Goal: Book appointment/travel/reservation

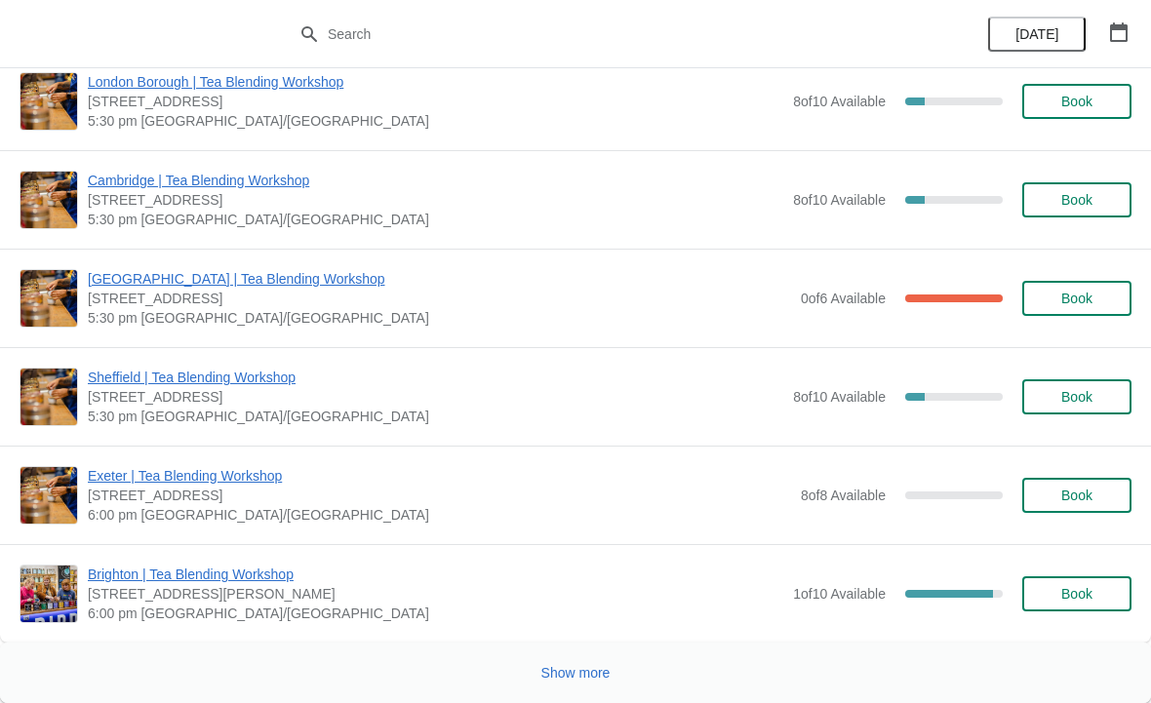
scroll to position [5336, 0]
click at [571, 671] on span "Show more" at bounding box center [576, 673] width 69 height 16
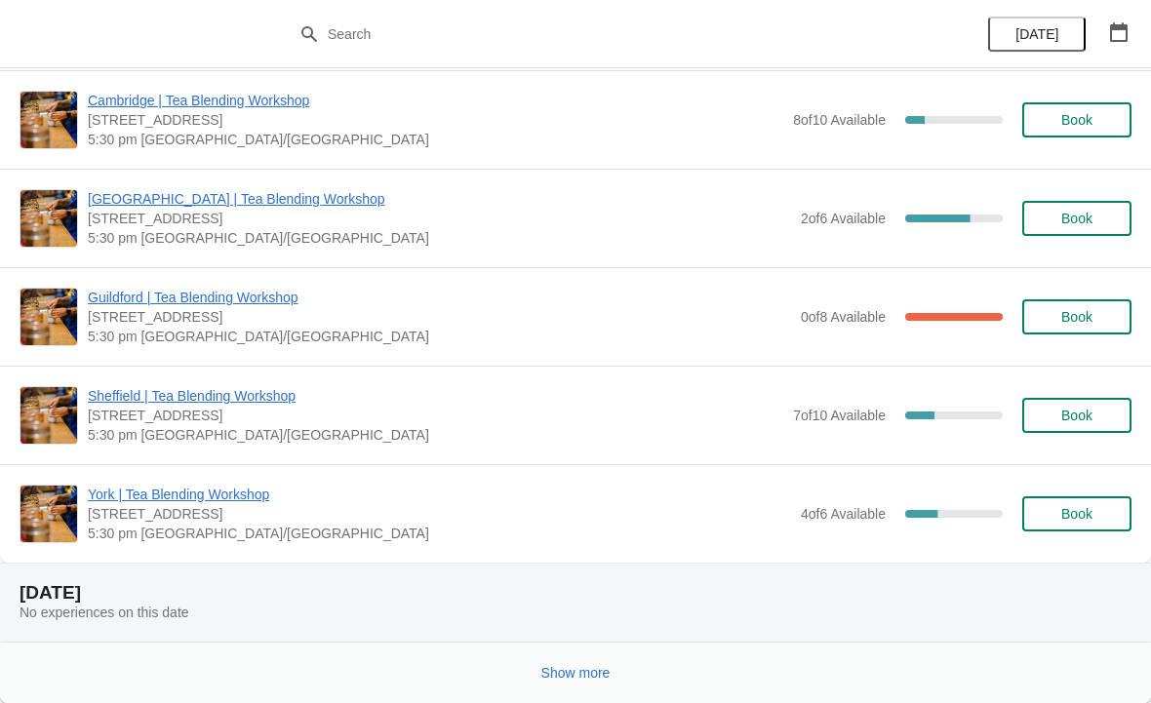
scroll to position [7865, 0]
click at [590, 666] on span "Show more" at bounding box center [576, 673] width 69 height 16
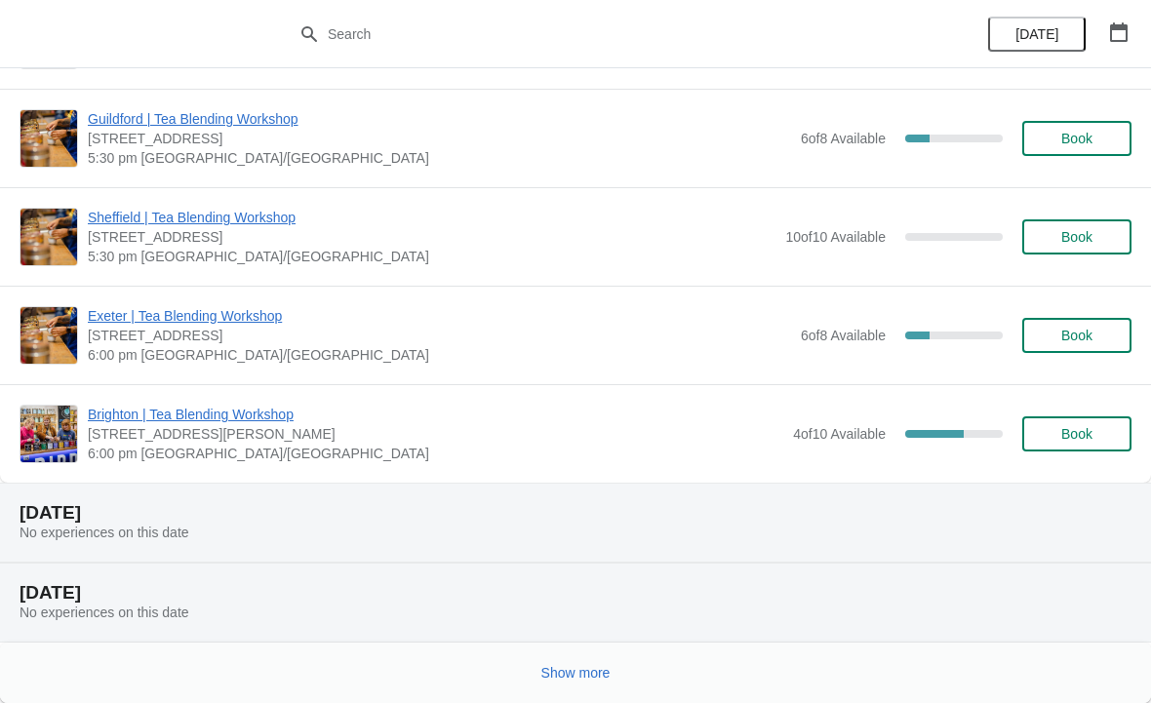
scroll to position [10415, 0]
click at [570, 668] on span "Show more" at bounding box center [576, 673] width 69 height 16
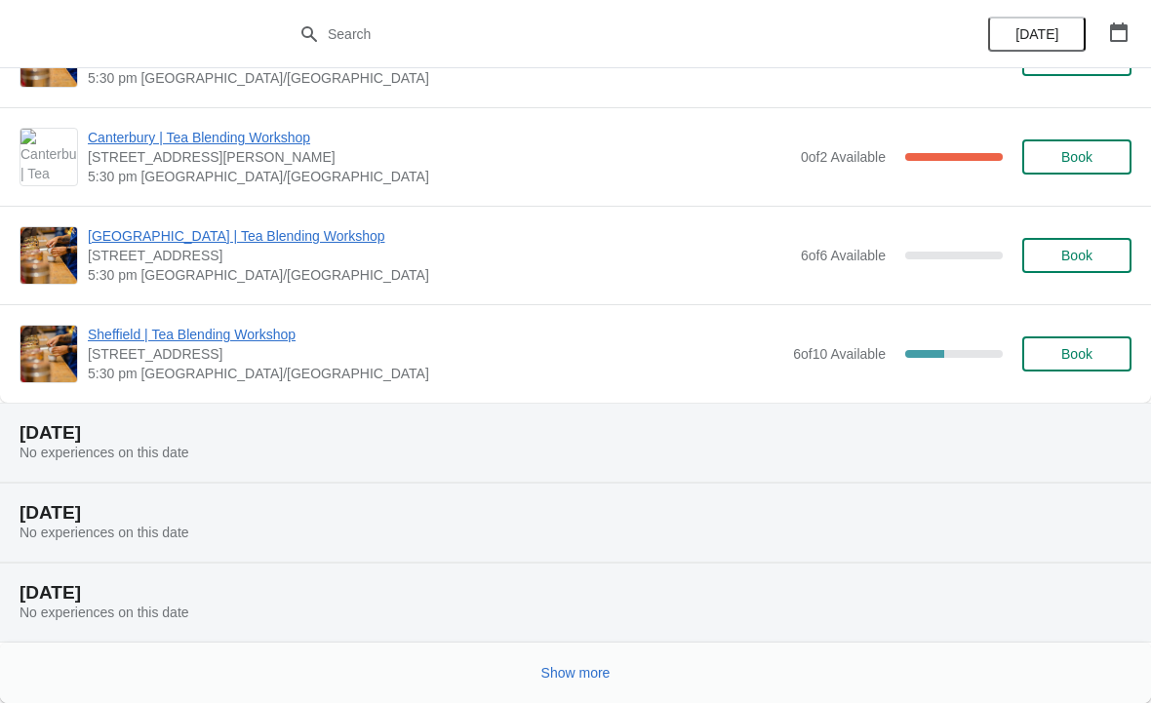
click at [568, 665] on span "Show more" at bounding box center [576, 673] width 69 height 16
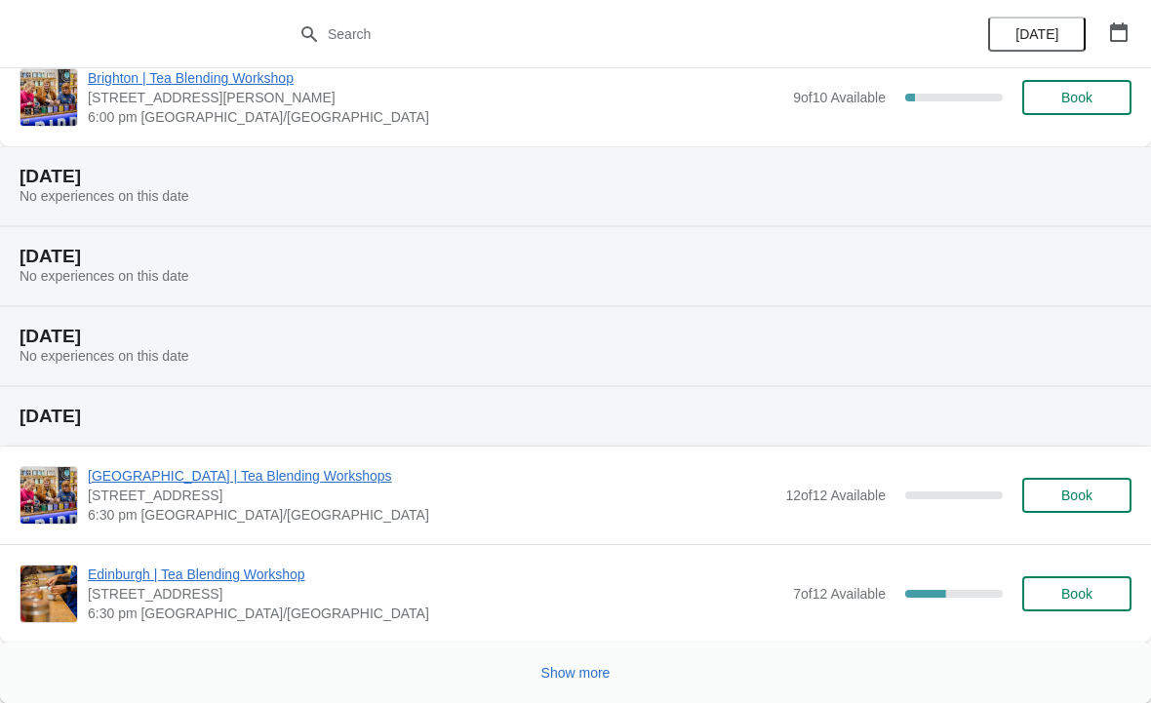
scroll to position [15513, 0]
click at [559, 678] on span "Show more" at bounding box center [576, 673] width 69 height 16
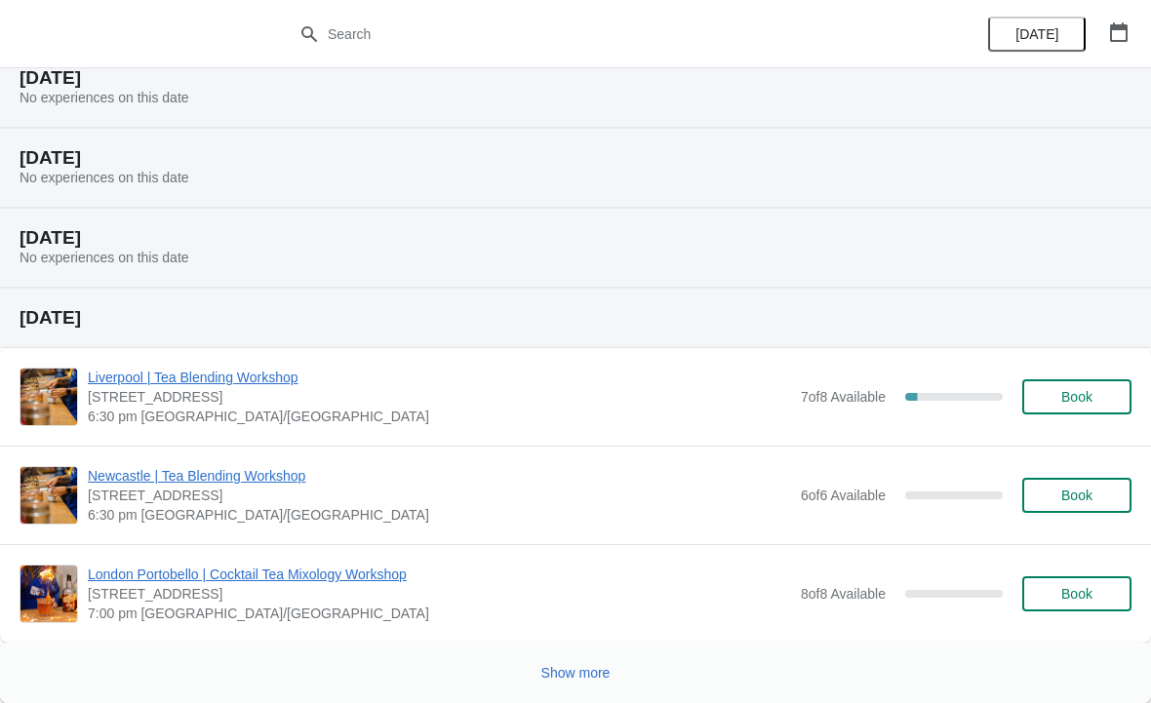
scroll to position [18063, 0]
click at [592, 667] on span "Show more" at bounding box center [576, 673] width 69 height 16
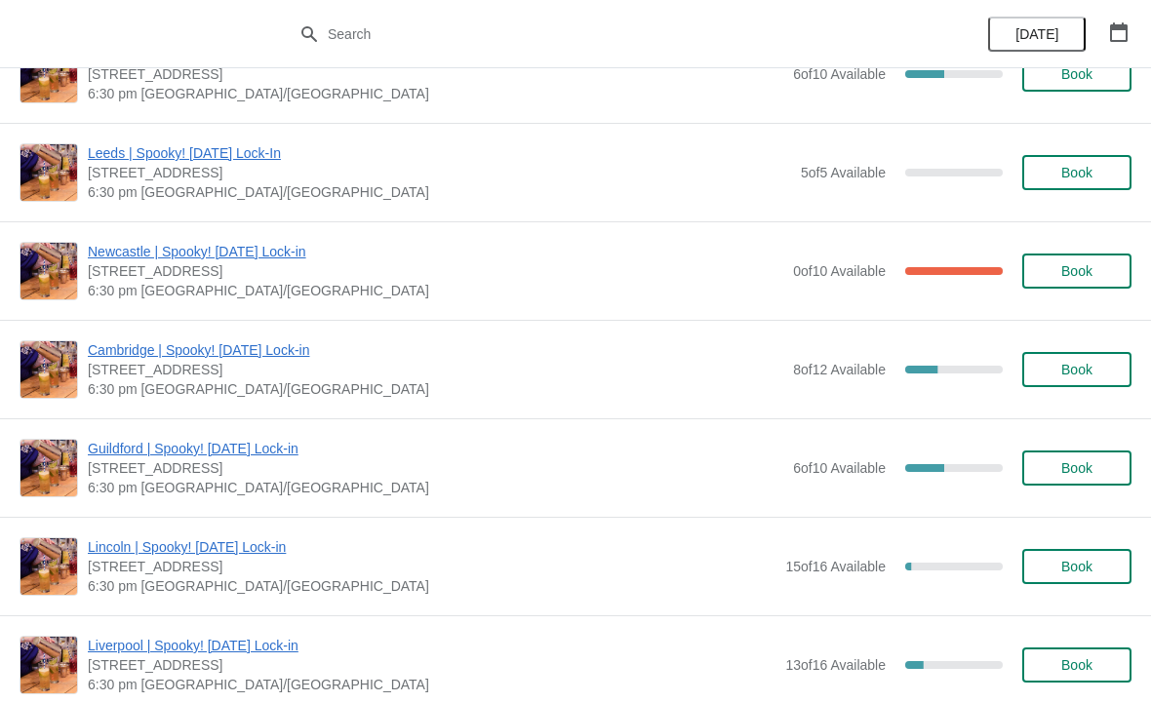
scroll to position [22418, 0]
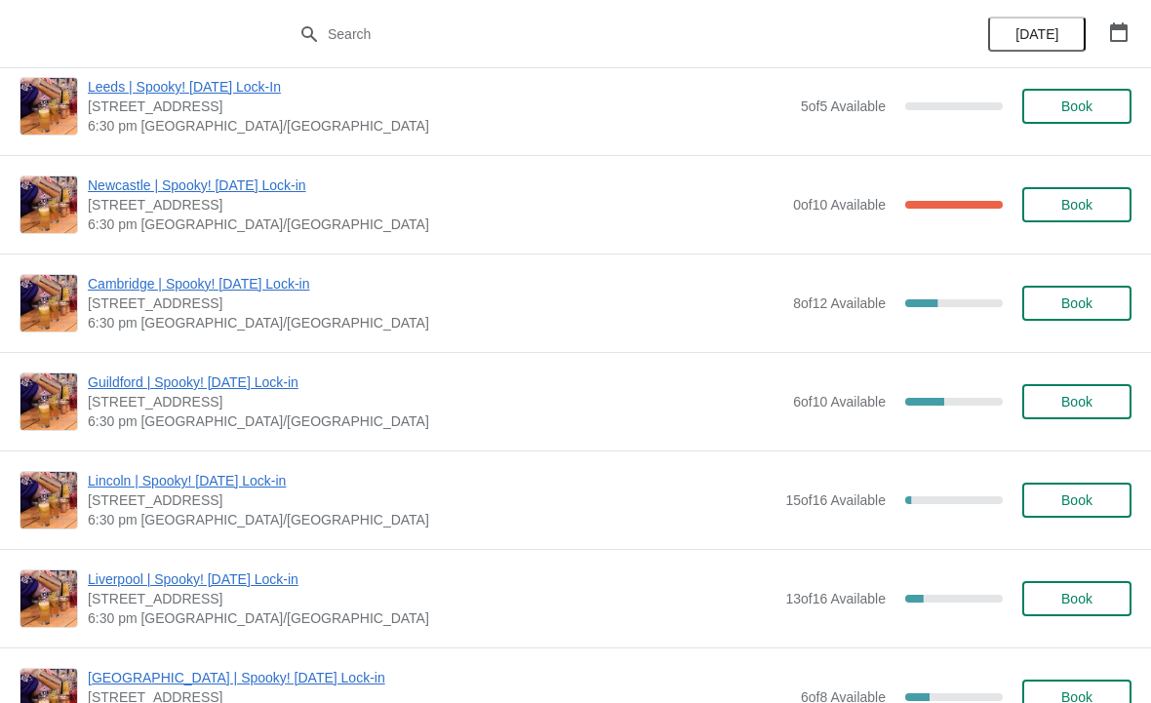
click at [1064, 306] on span "Book" at bounding box center [1077, 304] width 31 height 16
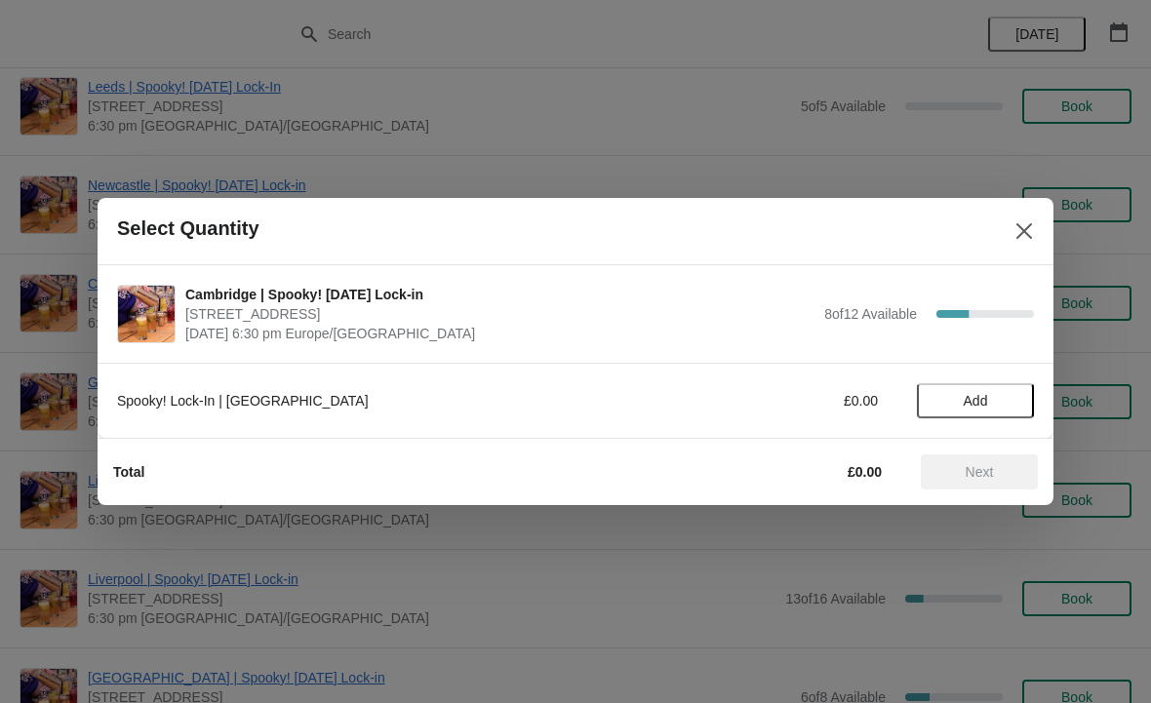
click at [970, 394] on span "Add" at bounding box center [976, 401] width 24 height 16
click at [1018, 385] on div "Spooky! Lock-In | [GEOGRAPHIC_DATA] £15.00 1" at bounding box center [575, 400] width 917 height 35
click at [1003, 391] on icon at bounding box center [1009, 401] width 20 height 20
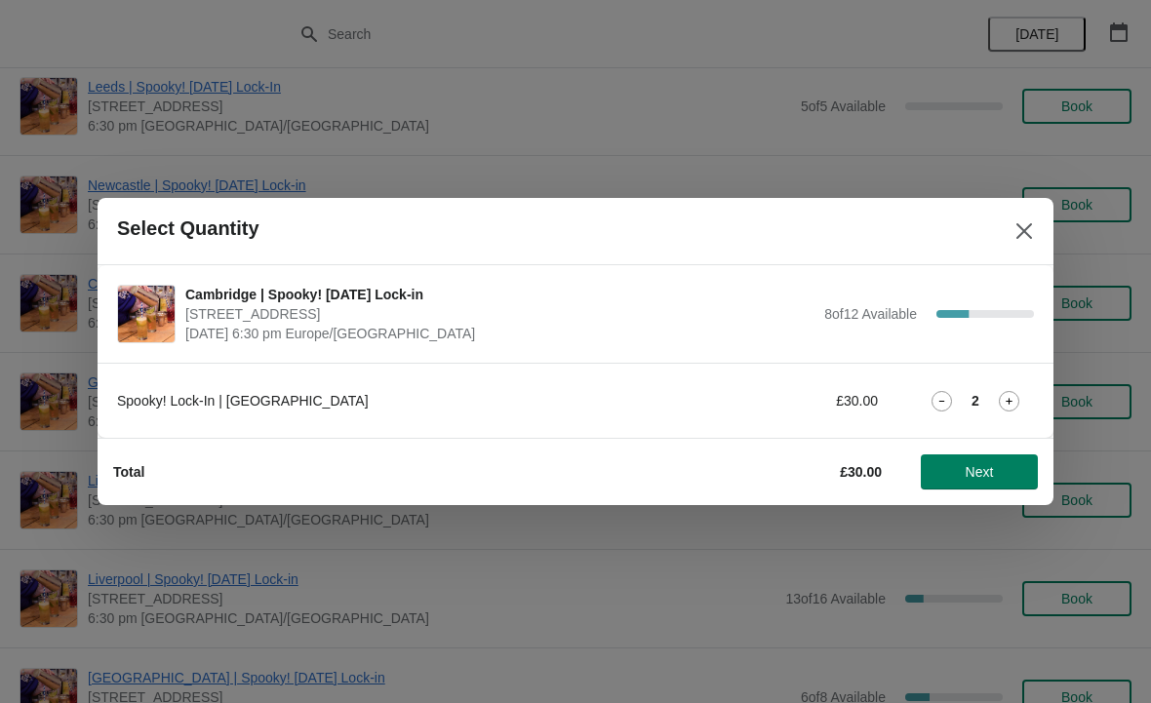
click at [961, 487] on button "Next" at bounding box center [979, 472] width 117 height 35
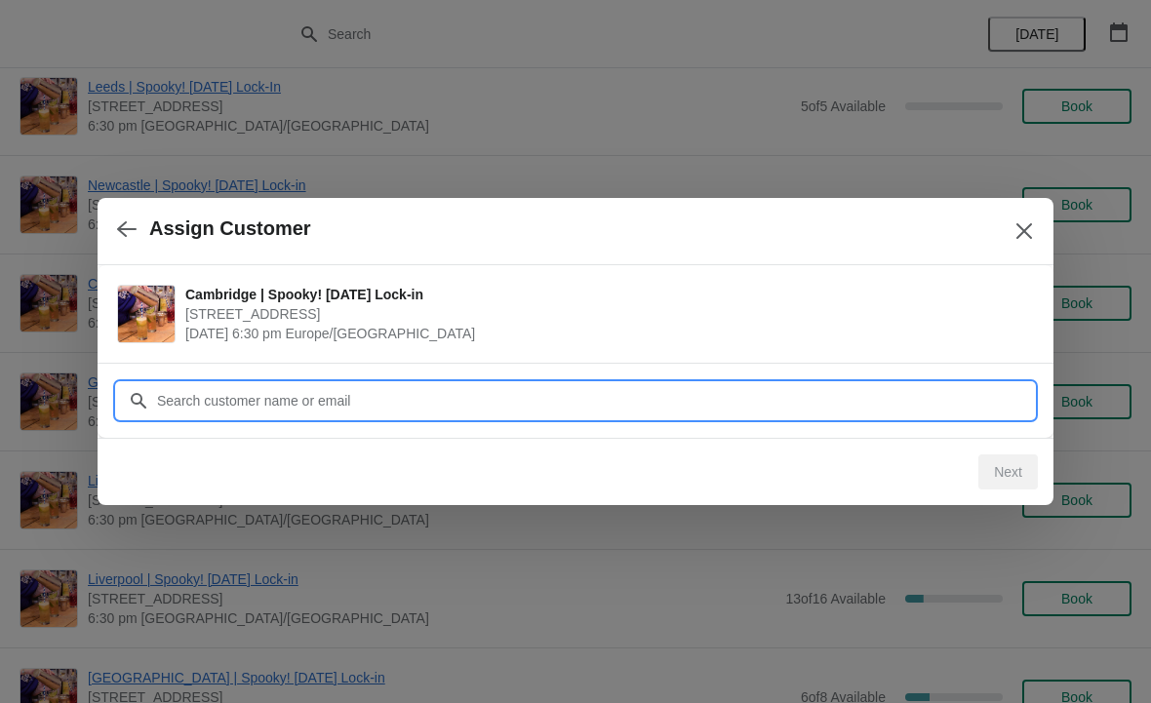
click at [307, 409] on input "Customer" at bounding box center [595, 400] width 878 height 35
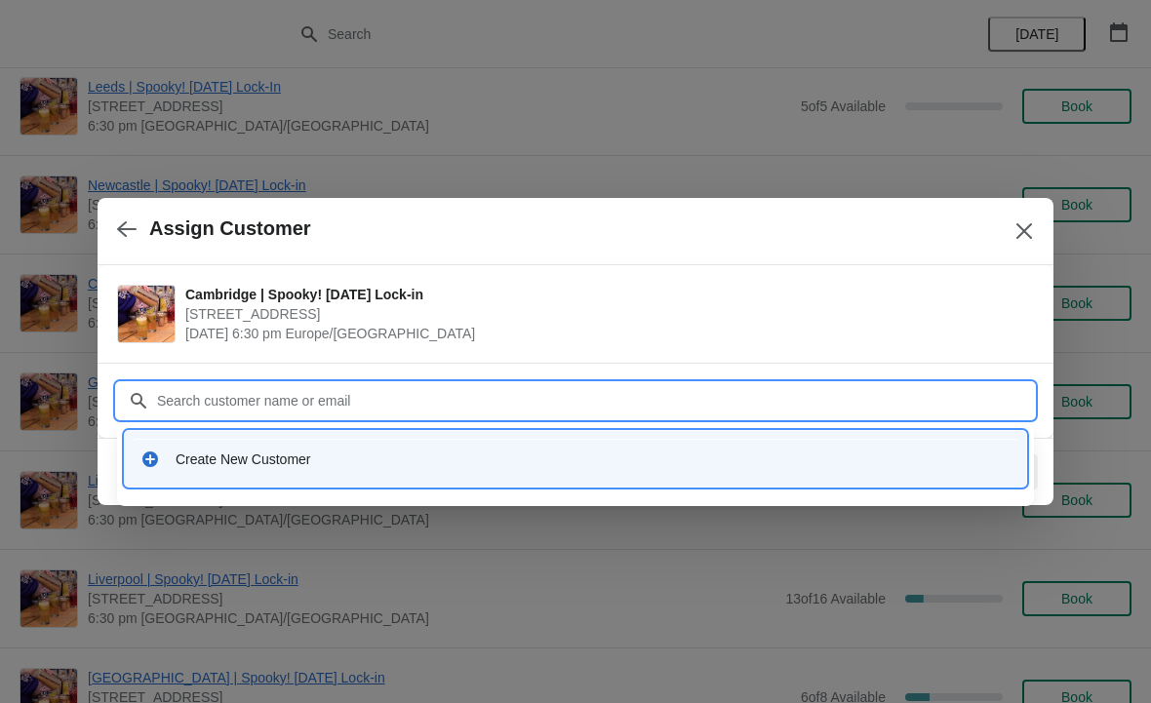
click at [335, 453] on div "Create New Customer" at bounding box center [593, 460] width 835 height 20
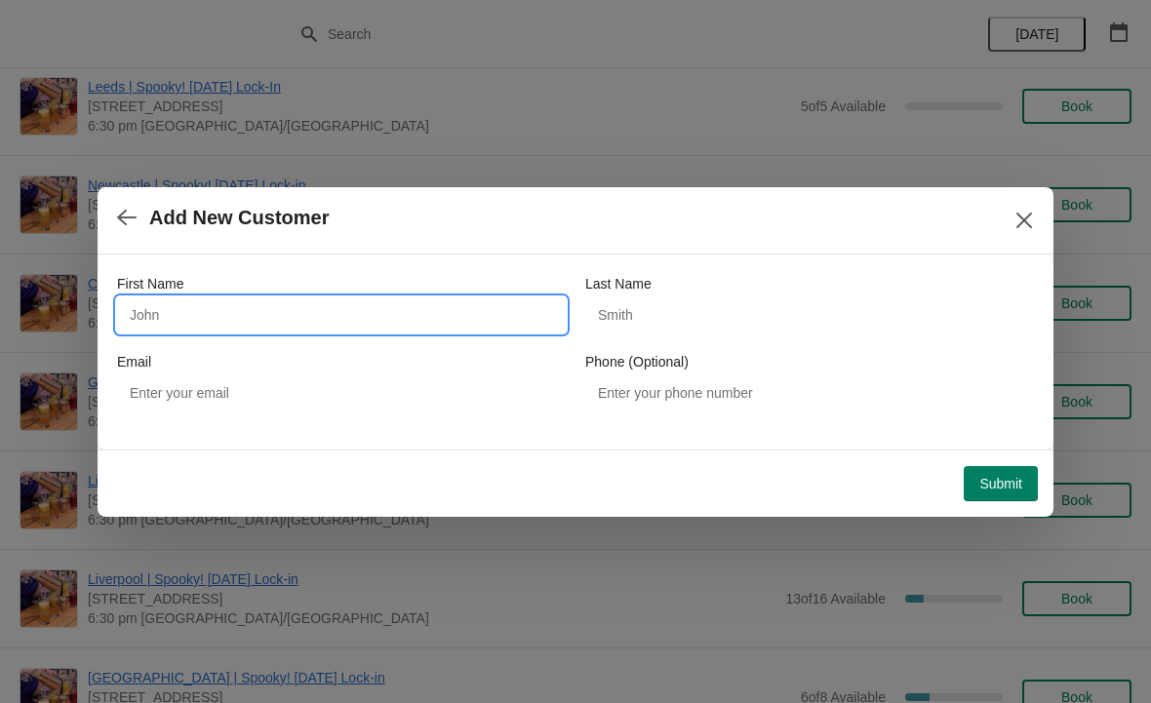
click at [308, 301] on input "First Name" at bounding box center [341, 315] width 449 height 35
type input "[PERSON_NAME]"
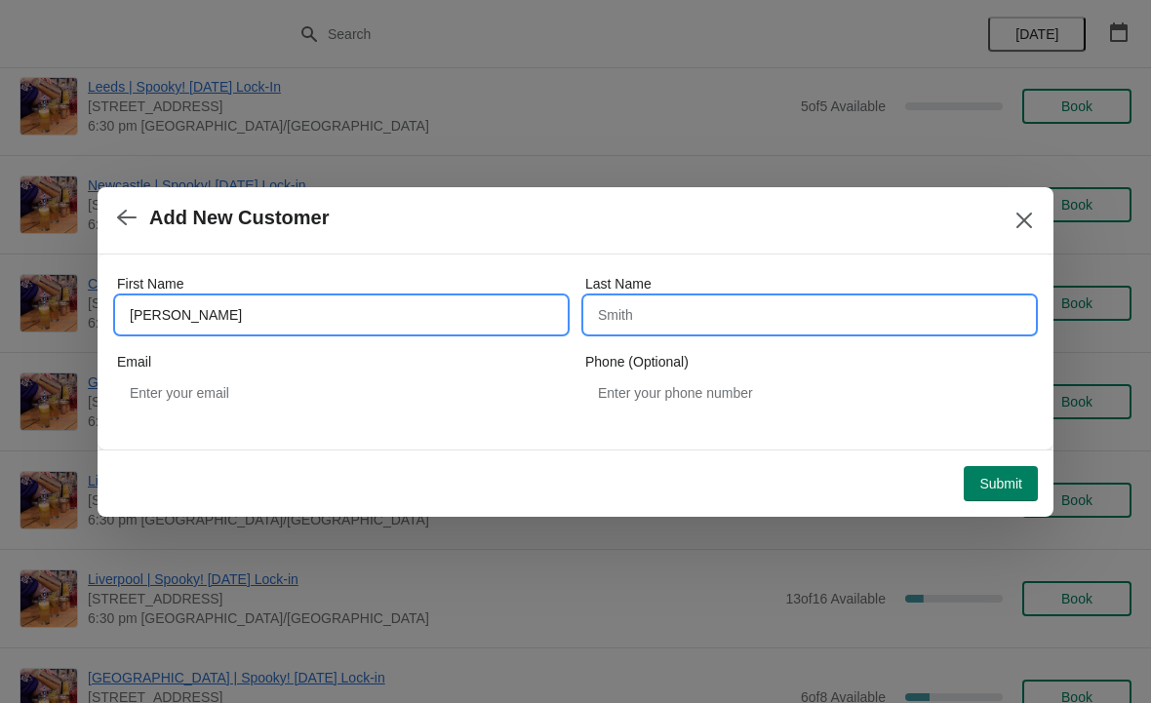
click at [704, 317] on input "Last Name" at bounding box center [809, 315] width 449 height 35
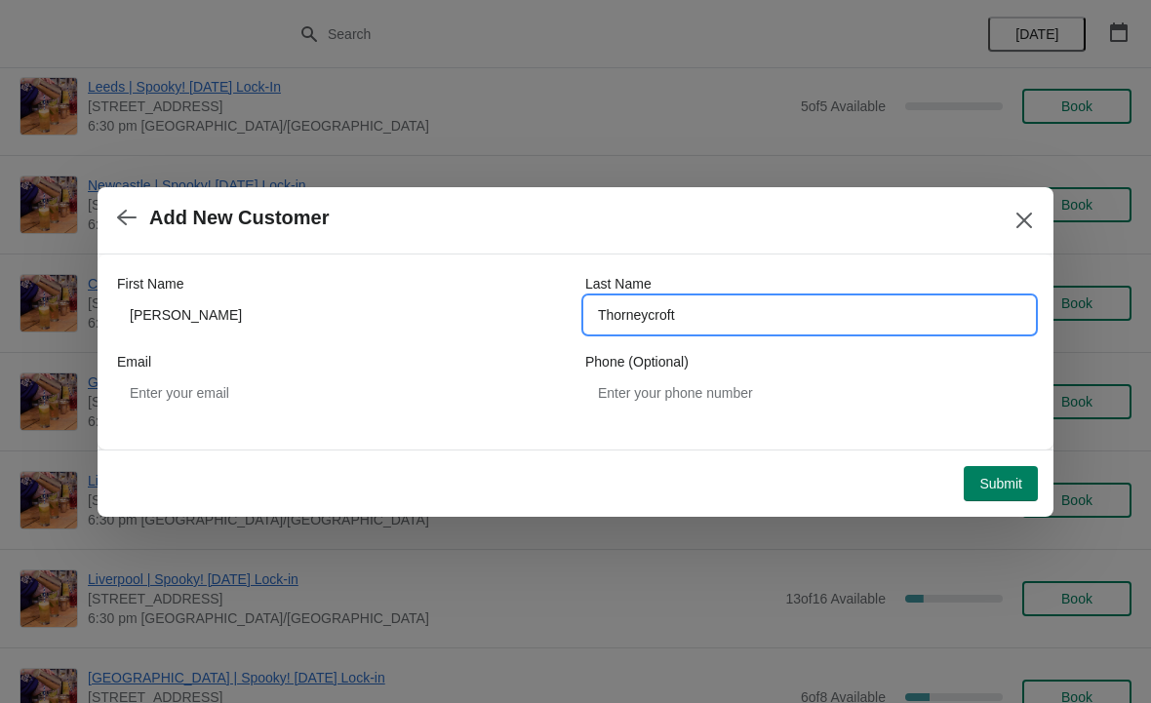
type input "Thorneycroft"
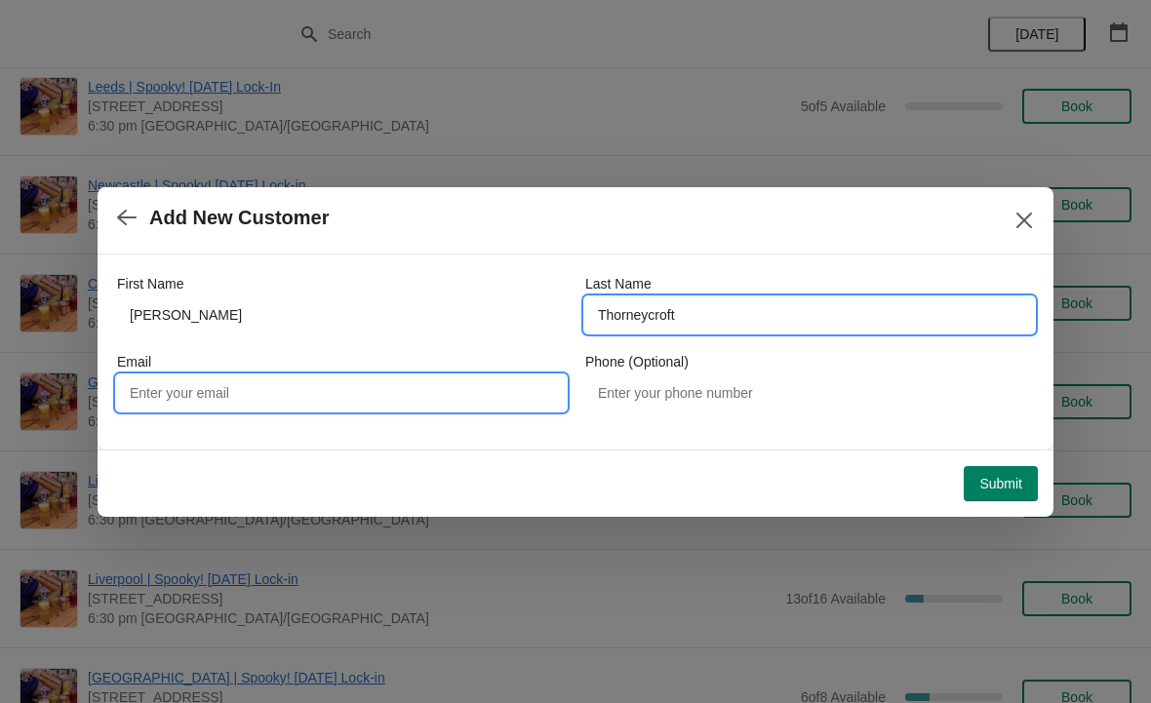
click at [295, 379] on input "Email" at bounding box center [341, 393] width 449 height 35
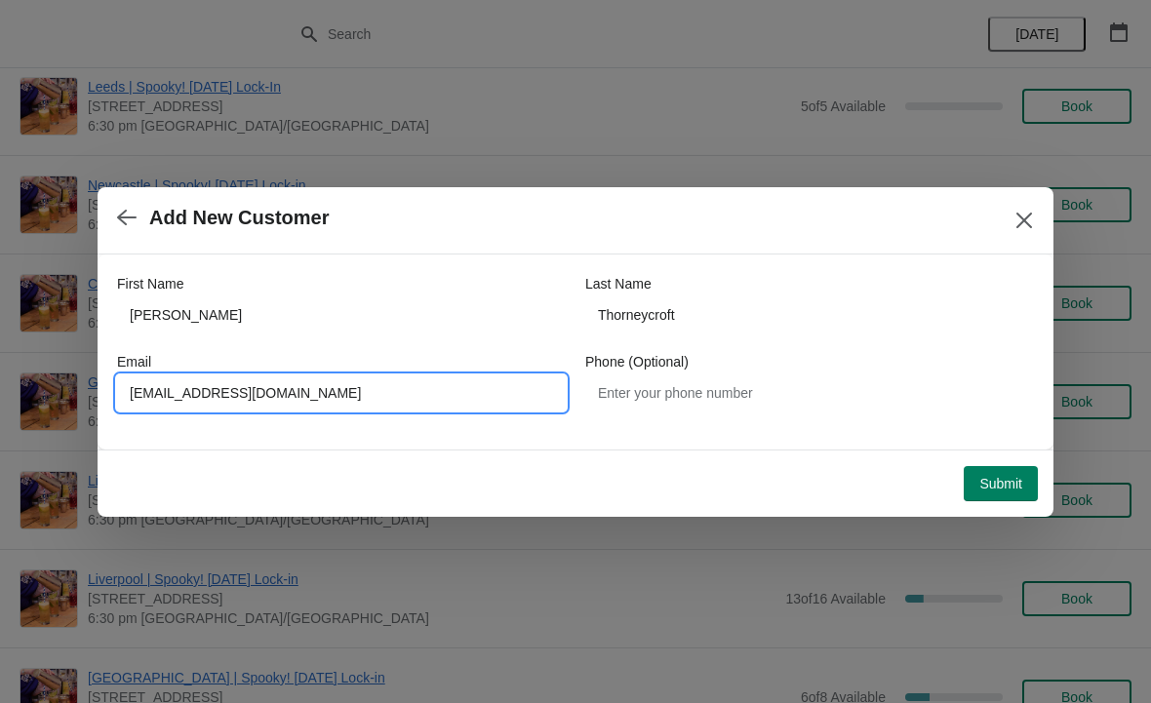
type input "[EMAIL_ADDRESS][DOMAIN_NAME]"
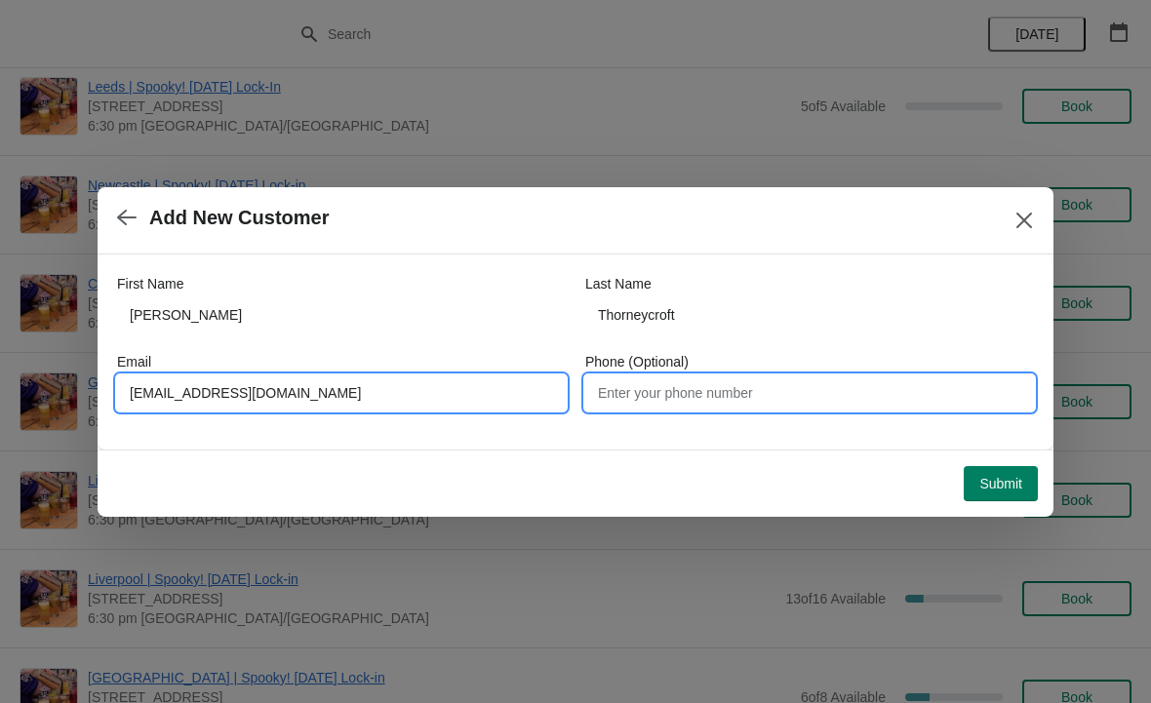
click at [734, 385] on input "Phone (Optional)" at bounding box center [809, 393] width 449 height 35
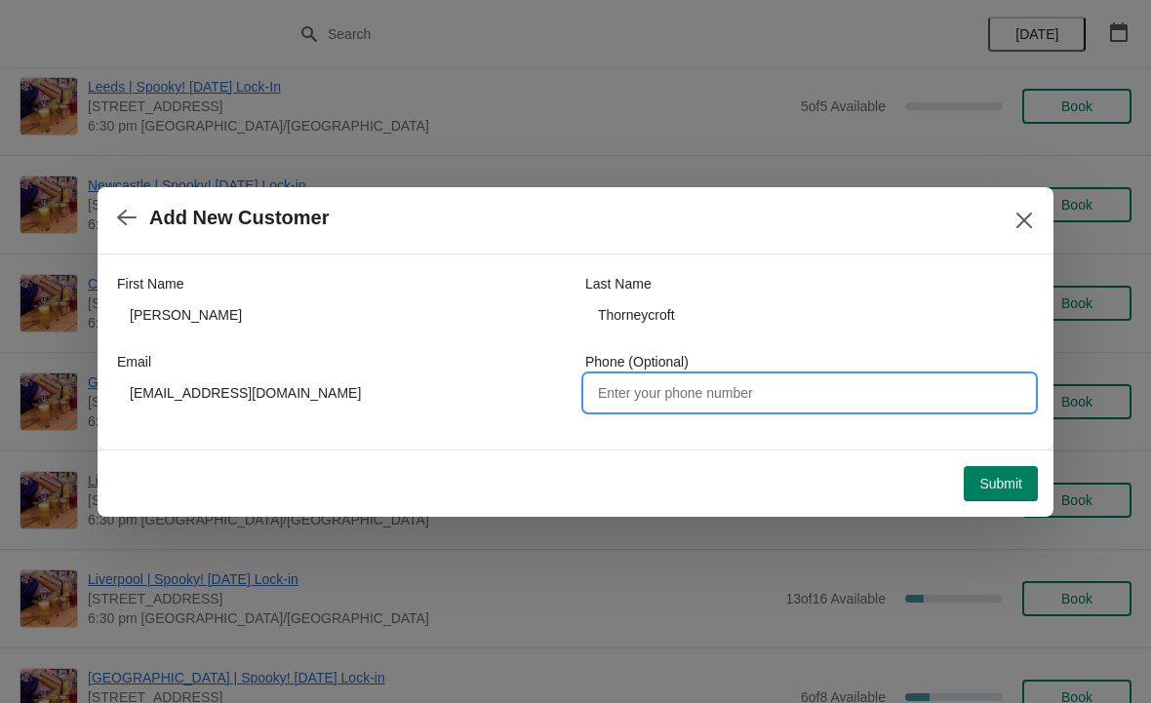
type input "P"
type input "07538356196"
click at [986, 473] on button "Submit" at bounding box center [1001, 483] width 74 height 35
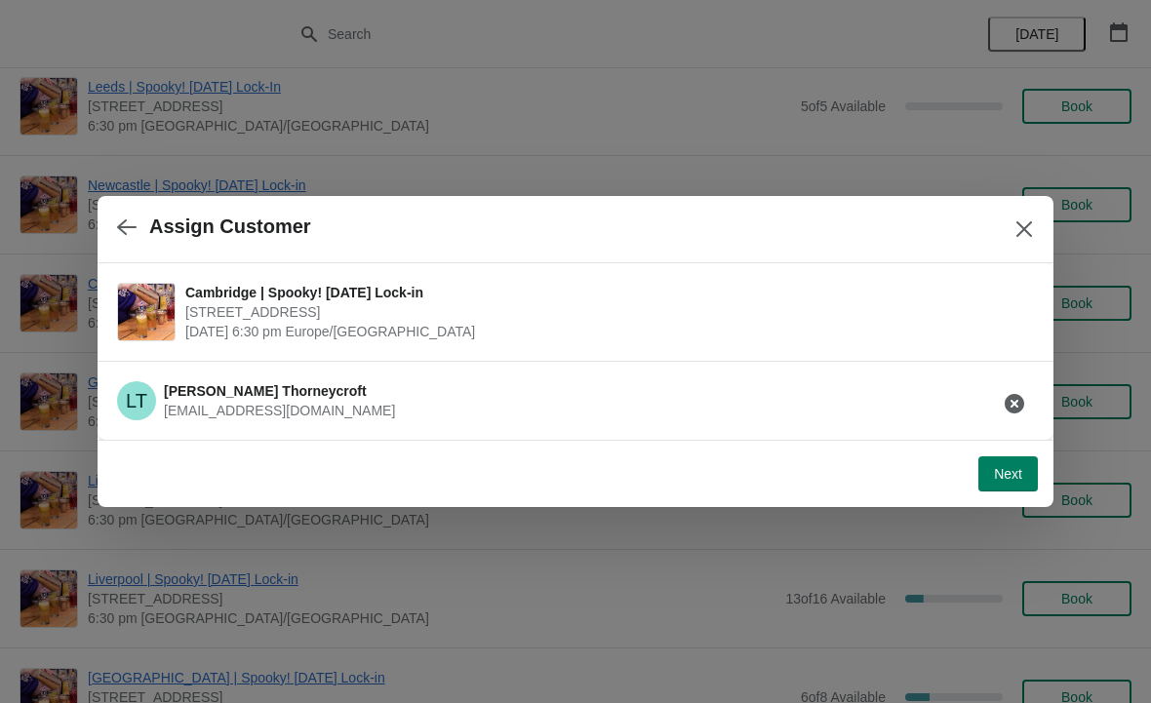
click at [997, 481] on span "Next" at bounding box center [1008, 474] width 28 height 16
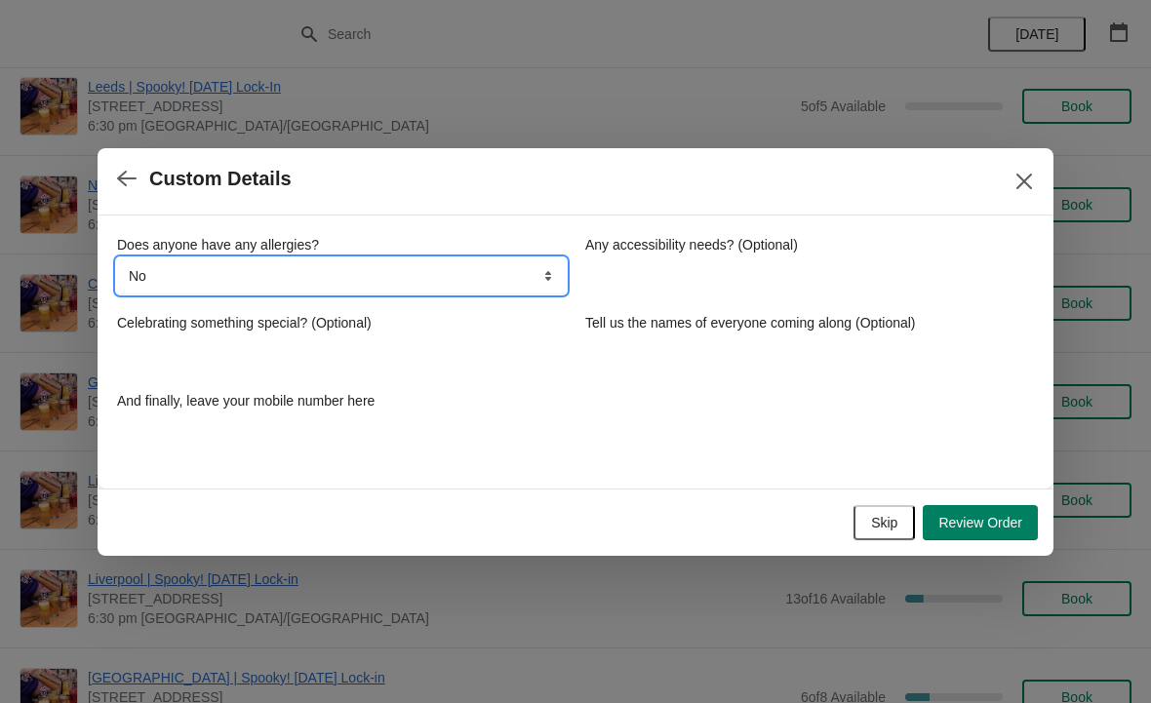
click at [480, 282] on select "No Yes, nuts Yes, wheat Yes, other" at bounding box center [341, 276] width 449 height 35
select select "Yes, other"
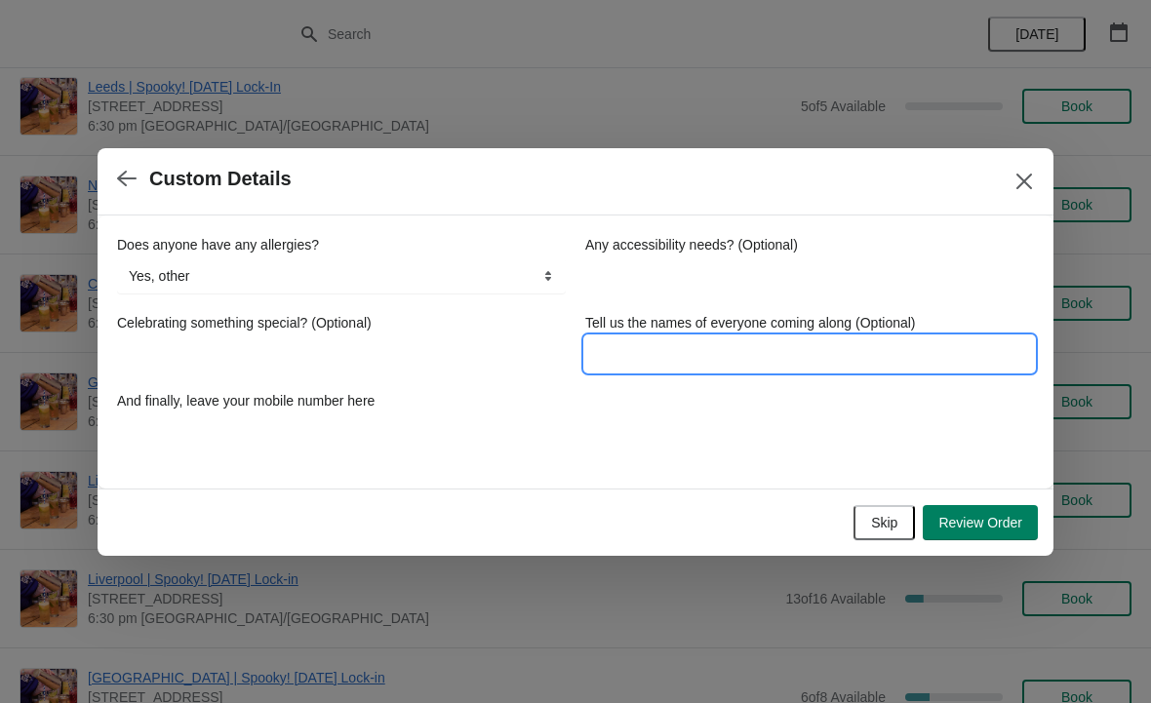
click at [720, 353] on input "Tell us the names of everyone coming along (Optional)" at bounding box center [809, 354] width 449 height 35
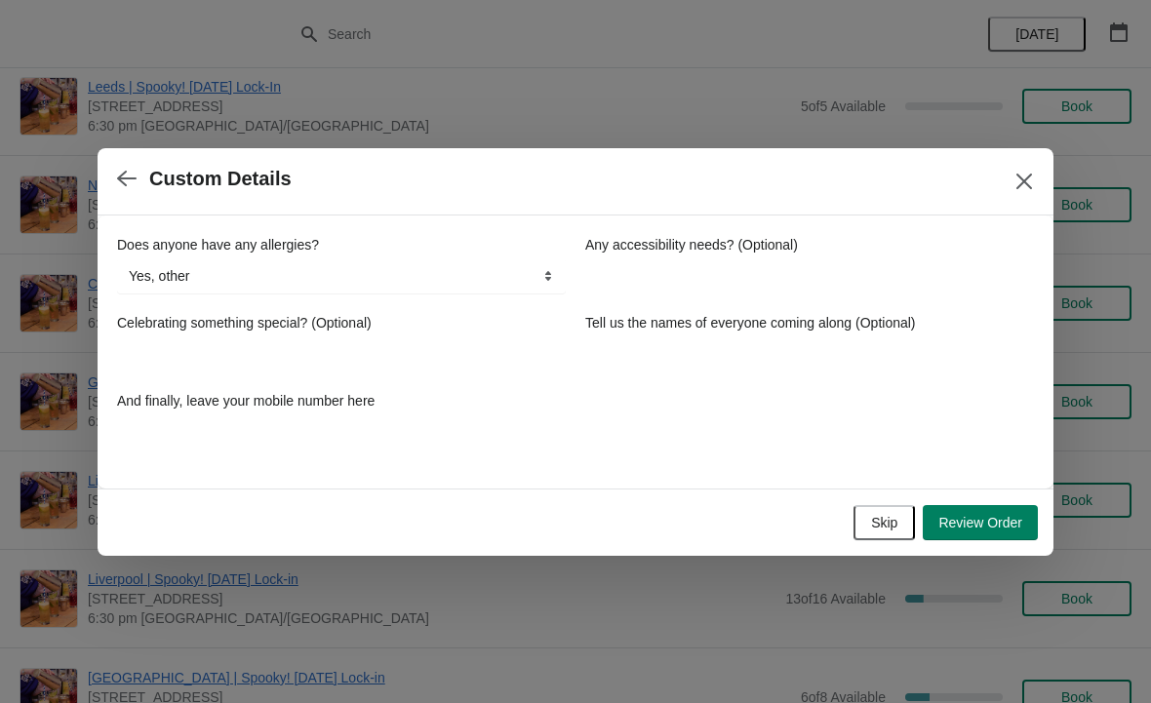
click at [1002, 521] on span "Review Order" at bounding box center [981, 523] width 84 height 16
